Goal: Task Accomplishment & Management: Complete application form

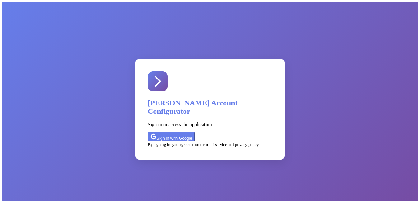
click at [192, 133] on div "Sign in with Google" at bounding box center [171, 136] width 42 height 7
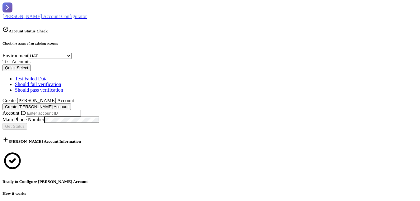
select select "uat"
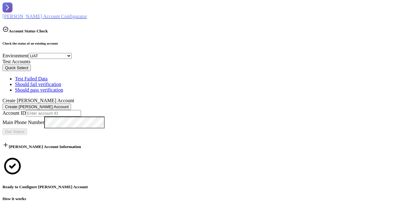
click at [48, 110] on input "text" at bounding box center [53, 113] width 55 height 7
paste input "403446495004"
type input "403446495004"
click at [25, 129] on span "Get Status" at bounding box center [15, 131] width 20 height 5
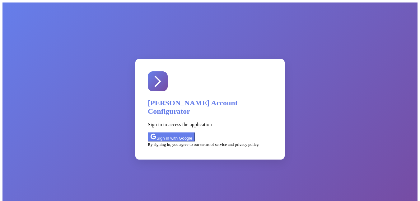
click at [192, 133] on div "Sign in with Google" at bounding box center [171, 136] width 42 height 7
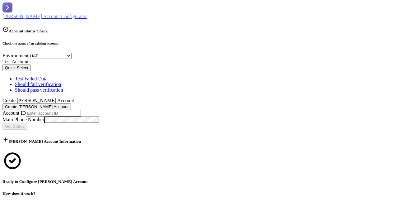
select select "uat"
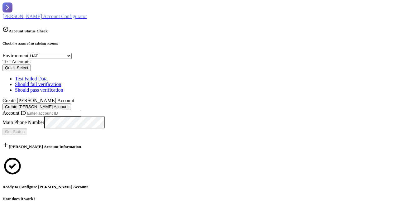
click at [31, 110] on input "text" at bounding box center [53, 113] width 55 height 7
paste input "403446495004"
type input "403446495004"
click at [25, 129] on span "Get Status" at bounding box center [15, 131] width 20 height 5
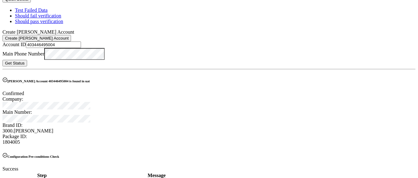
scroll to position [93, 0]
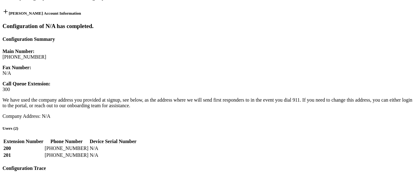
scroll to position [69, 0]
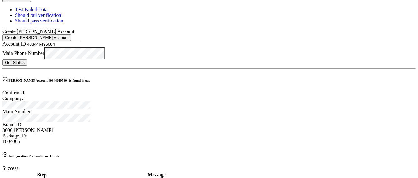
drag, startPoint x: 386, startPoint y: 171, endPoint x: 379, endPoint y: 163, distance: 10.4
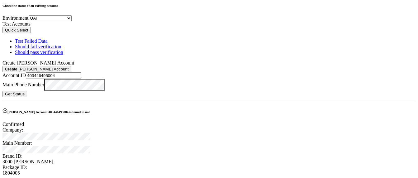
scroll to position [0, 0]
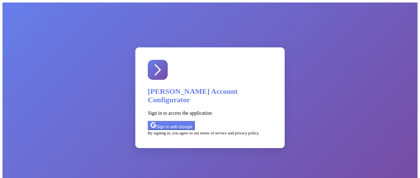
click at [192, 122] on div "Sign in with Google" at bounding box center [171, 125] width 42 height 7
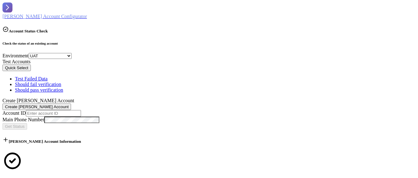
select select "uat"
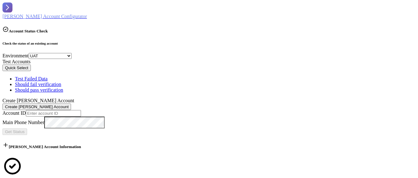
drag, startPoint x: 54, startPoint y: 98, endPoint x: 74, endPoint y: 103, distance: 20.7
click at [54, 110] on input "text" at bounding box center [53, 113] width 55 height 7
paste input "403446495004"
click at [25, 129] on span "Get Status" at bounding box center [15, 131] width 20 height 5
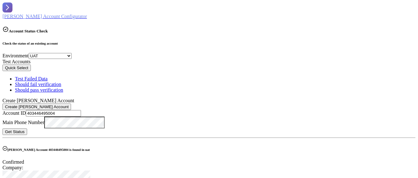
drag, startPoint x: 55, startPoint y: 98, endPoint x: -10, endPoint y: 98, distance: 65.4
paste input "82"
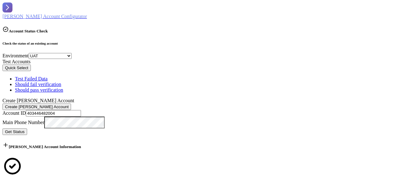
click at [25, 129] on span "Get Status" at bounding box center [15, 131] width 20 height 5
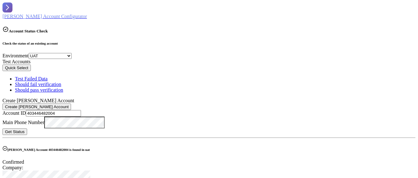
drag, startPoint x: 53, startPoint y: 98, endPoint x: 4, endPoint y: 97, distance: 49.2
click at [4, 97] on div "Check the status of an existing account Environment Select Environment SV7 UAT …" at bounding box center [208, 161] width 413 height 240
paste input "534"
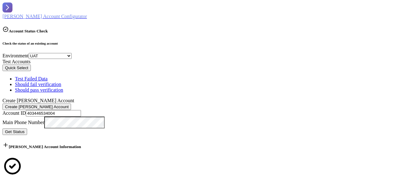
type input "403446534004"
click at [25, 129] on span "Get Status" at bounding box center [15, 131] width 20 height 5
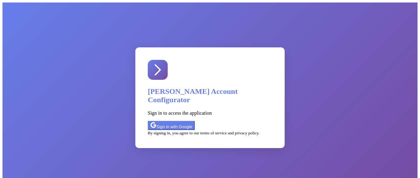
click at [192, 122] on div "Sign in with Google" at bounding box center [171, 125] width 42 height 7
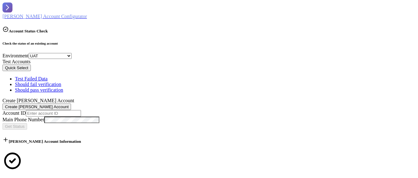
select select "uat"
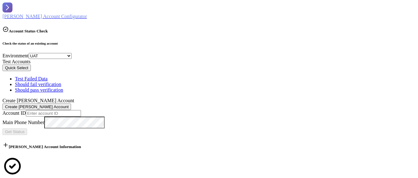
click at [48, 110] on input "text" at bounding box center [53, 113] width 55 height 7
paste input "403446534004"
type input "403446534004"
drag, startPoint x: 177, startPoint y: 101, endPoint x: 141, endPoint y: 124, distance: 43.2
click at [25, 129] on span "Get Status" at bounding box center [15, 131] width 20 height 5
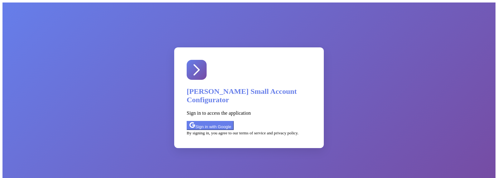
click at [231, 122] on div "Sign in with Google" at bounding box center [210, 125] width 42 height 7
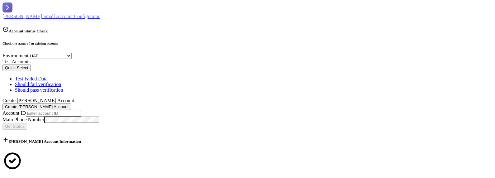
select select "uat"
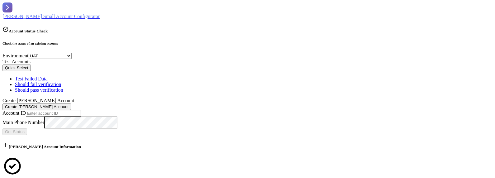
click at [57, 110] on input "text" at bounding box center [53, 113] width 55 height 7
paste input "403446534004"
type input "403446534004"
click at [25, 129] on span "Get Status" at bounding box center [15, 131] width 20 height 5
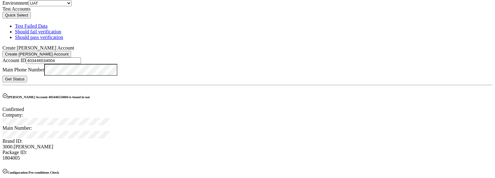
scroll to position [20, 0]
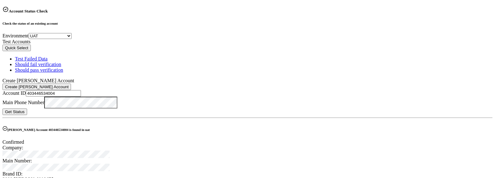
click at [31, 126] on h6 "REX Account 403446534004 is found in uat" at bounding box center [247, 129] width 490 height 6
drag, startPoint x: 22, startPoint y: 106, endPoint x: 57, endPoint y: 106, distance: 34.3
click at [57, 126] on h6 "REX Account 403446534004 is found in uat" at bounding box center [247, 129] width 490 height 6
copy h6 "REX Account"
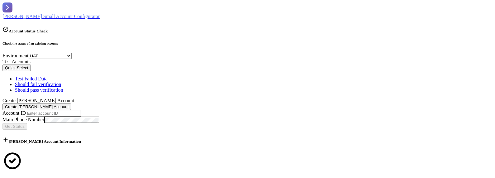
select select "uat"
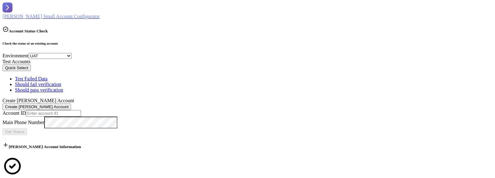
click at [35, 110] on input "text" at bounding box center [53, 113] width 55 height 7
paste input "403446534004"
click at [25, 129] on span "Get Status" at bounding box center [15, 131] width 20 height 5
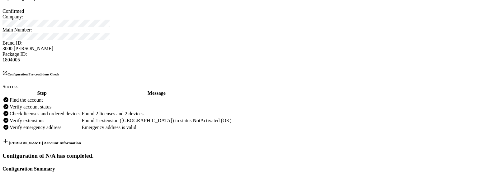
scroll to position [146, 0]
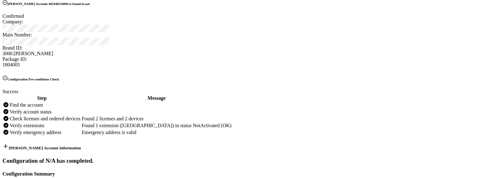
drag, startPoint x: 461, startPoint y: 36, endPoint x: 446, endPoint y: 58, distance: 26.9
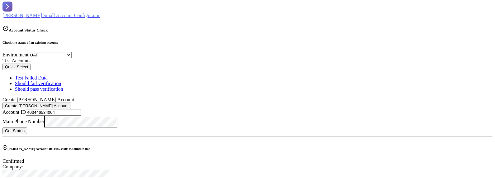
scroll to position [0, 0]
click at [25, 129] on span "Get Status" at bounding box center [15, 131] width 20 height 5
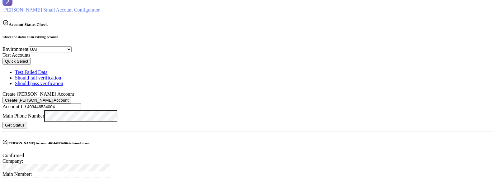
scroll to position [6, 0]
click at [66, 104] on input "403446534004" at bounding box center [53, 107] width 55 height 7
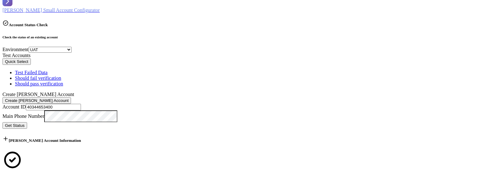
type input "403446534004"
click at [25, 123] on span "Get Status" at bounding box center [15, 125] width 20 height 5
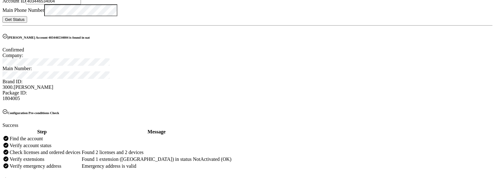
scroll to position [121, 0]
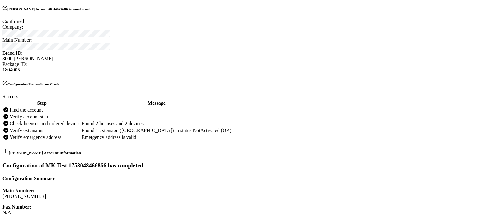
scroll to position [0, 0]
